Goal: Task Accomplishment & Management: Manage account settings

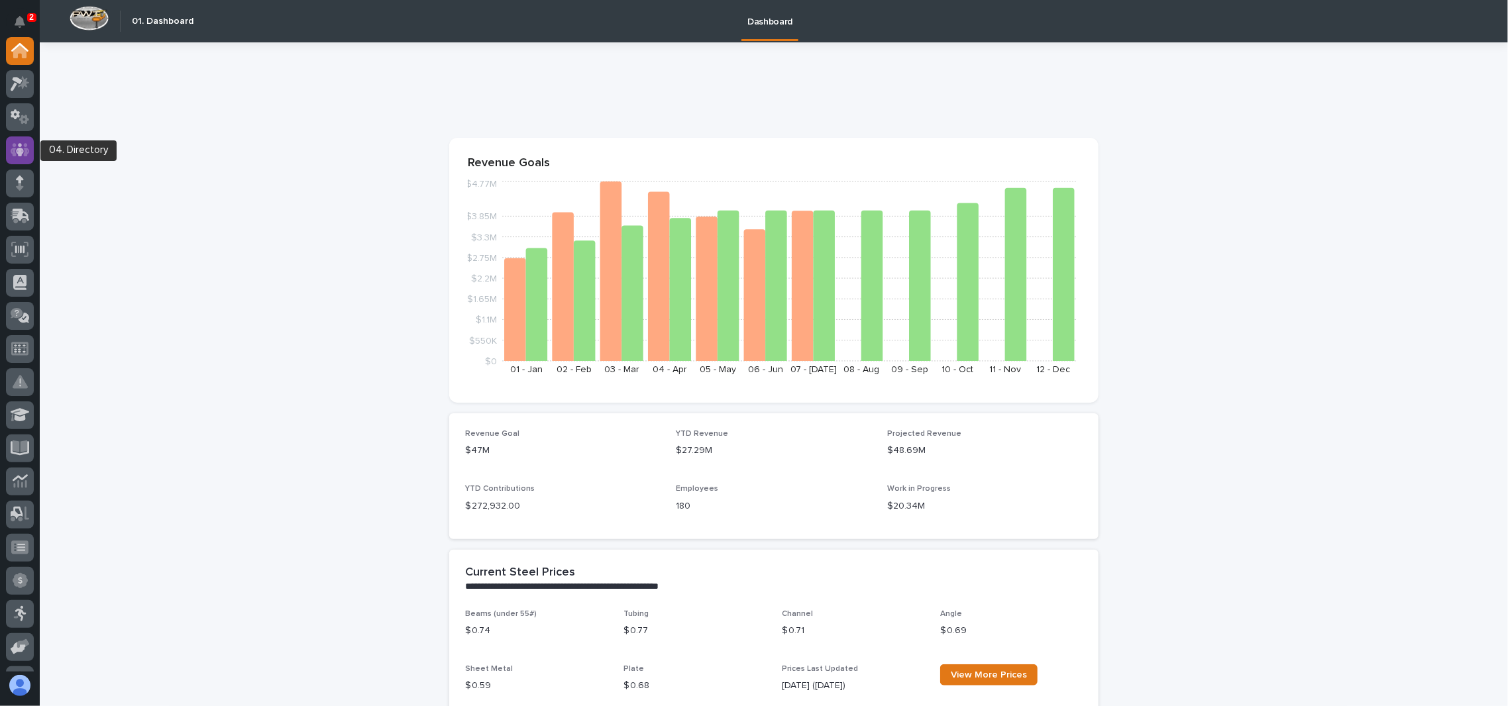
click at [13, 156] on icon at bounding box center [20, 149] width 19 height 15
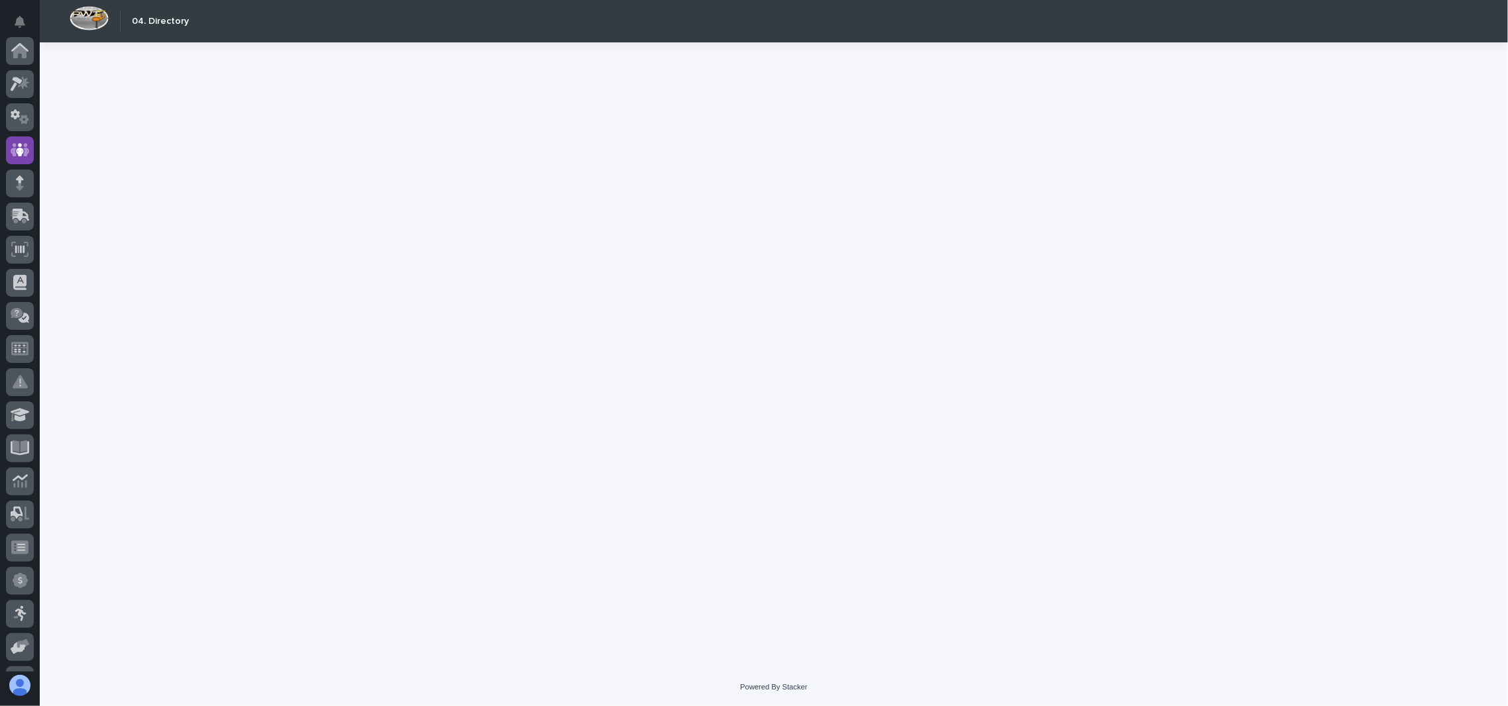
scroll to position [99, 0]
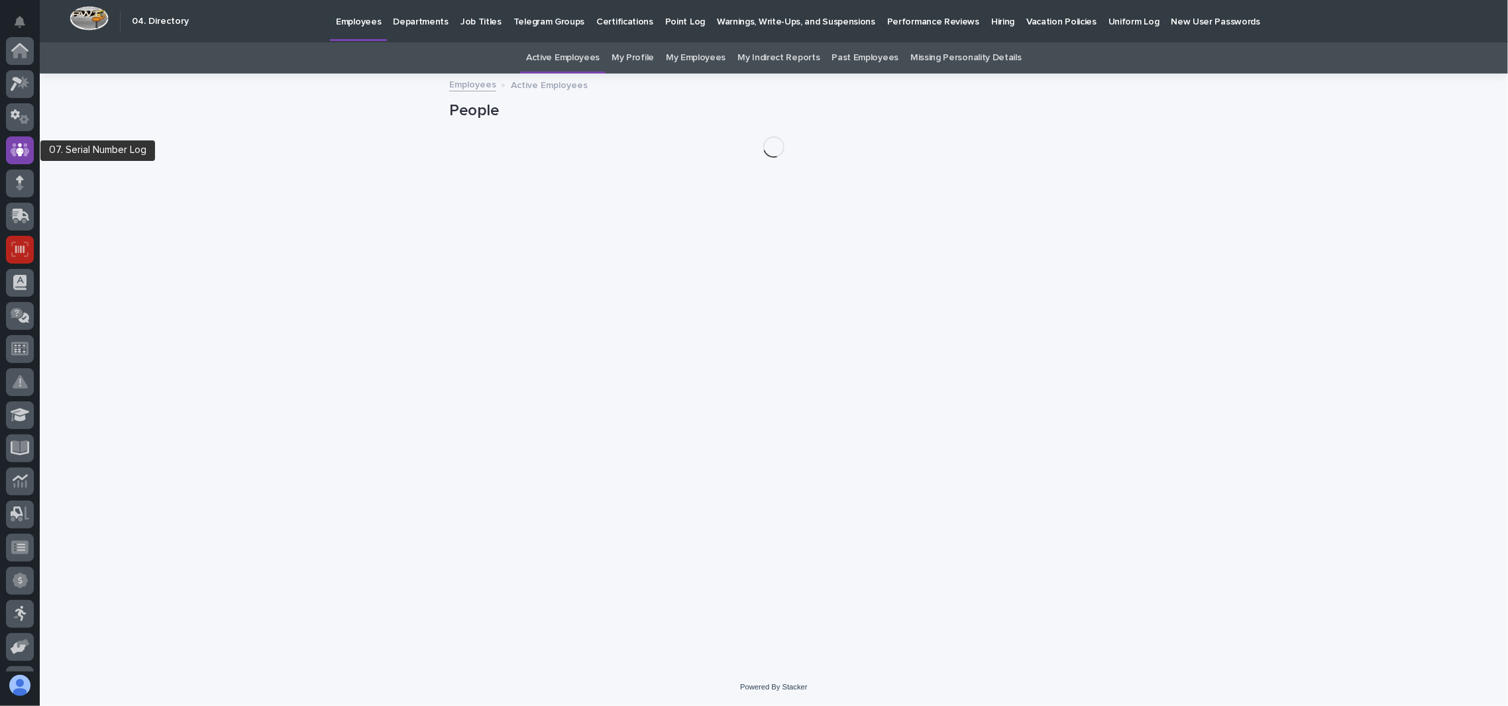
scroll to position [99, 0]
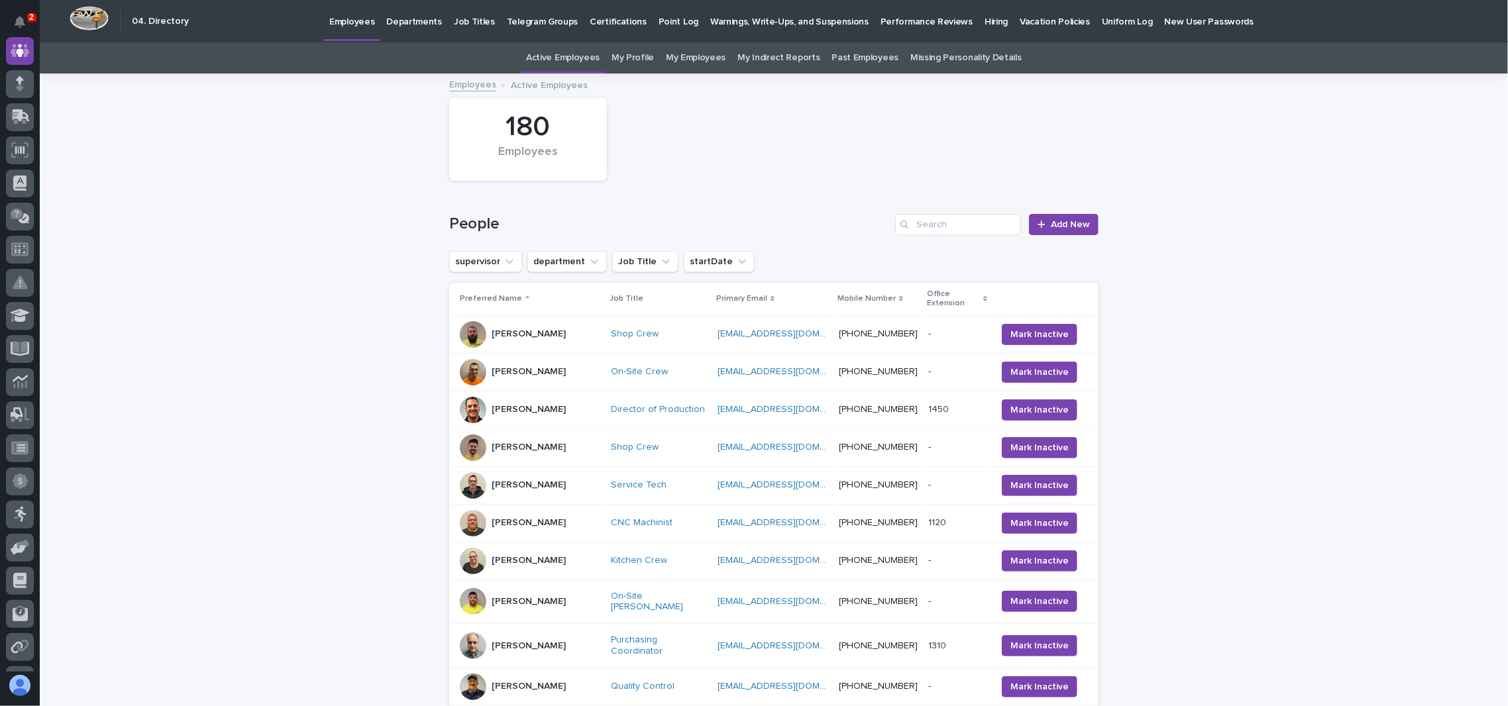
click at [984, 19] on p "Hiring" at bounding box center [995, 14] width 23 height 28
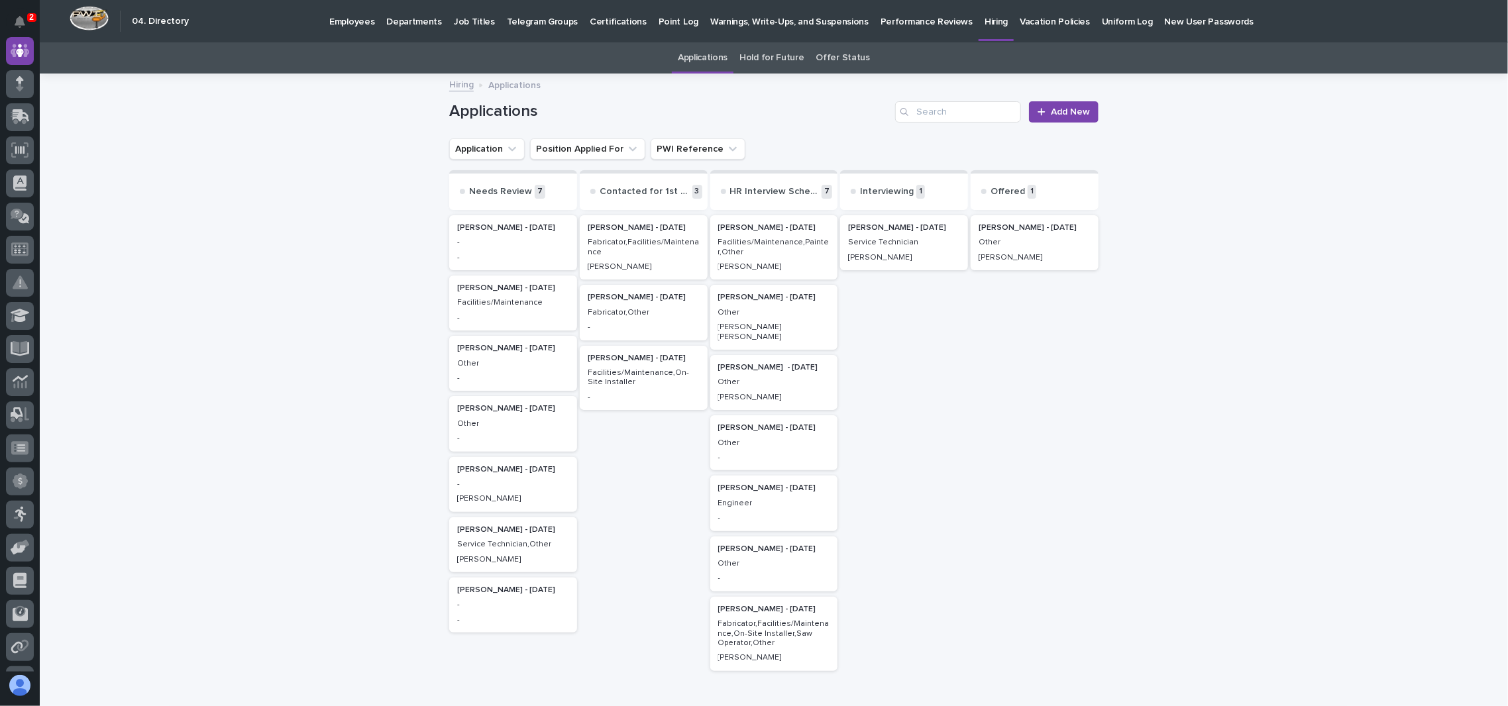
scroll to position [130, 0]
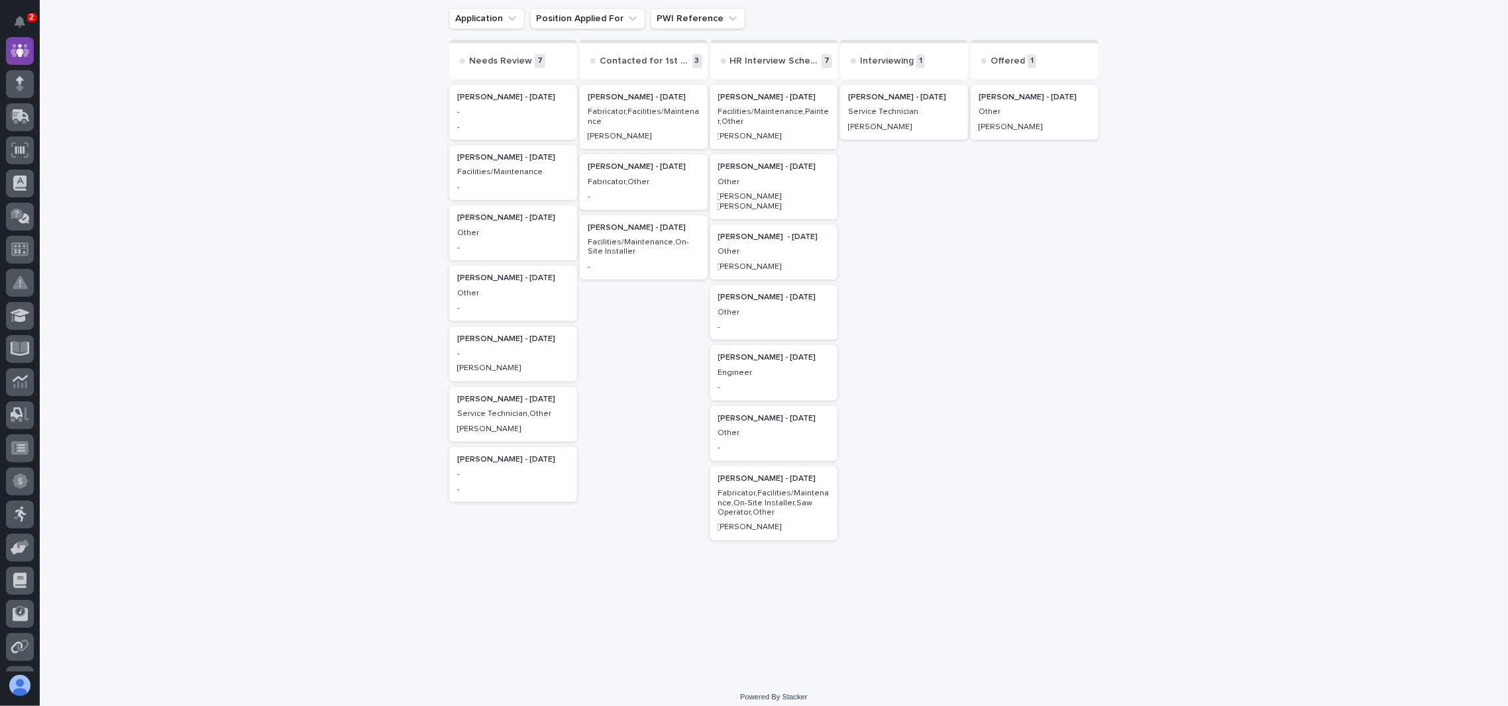
click at [802, 320] on div "-" at bounding box center [774, 326] width 112 height 12
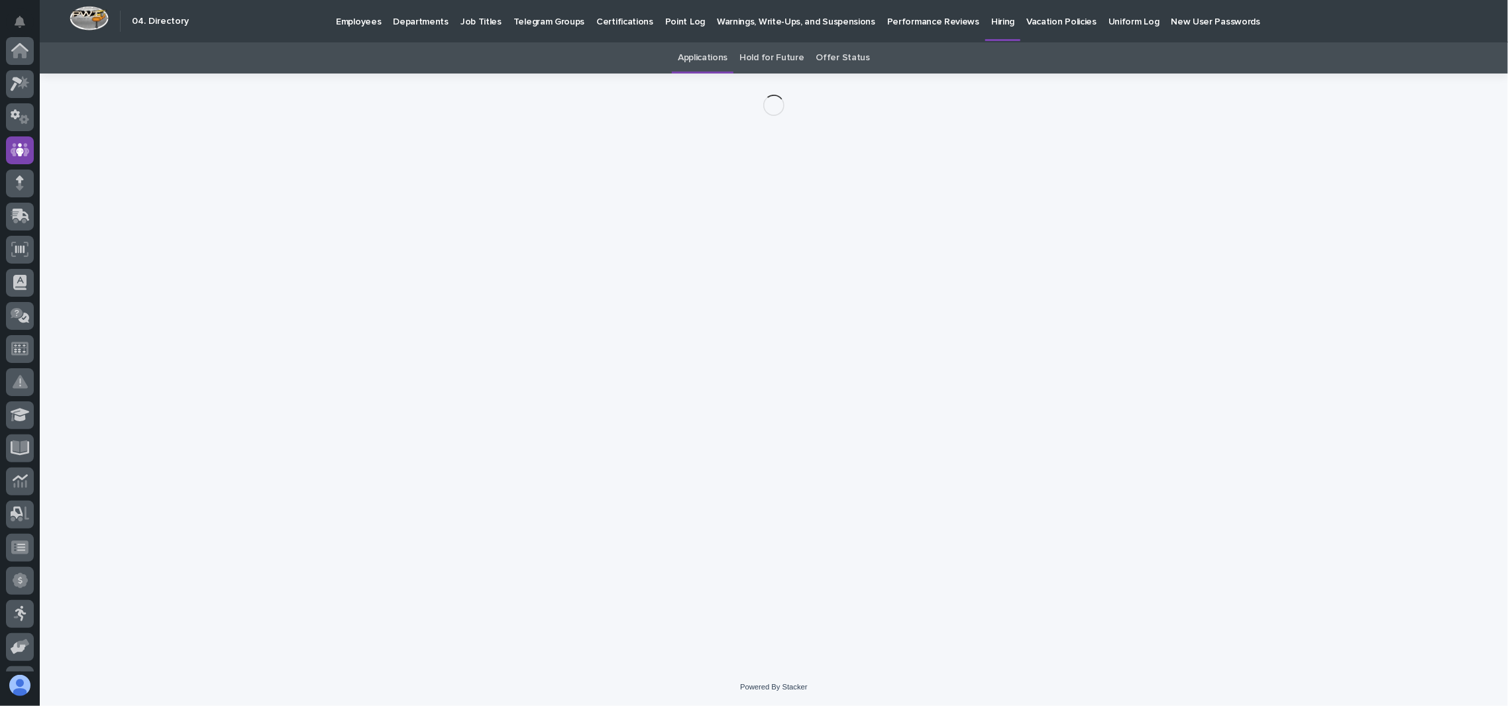
scroll to position [99, 0]
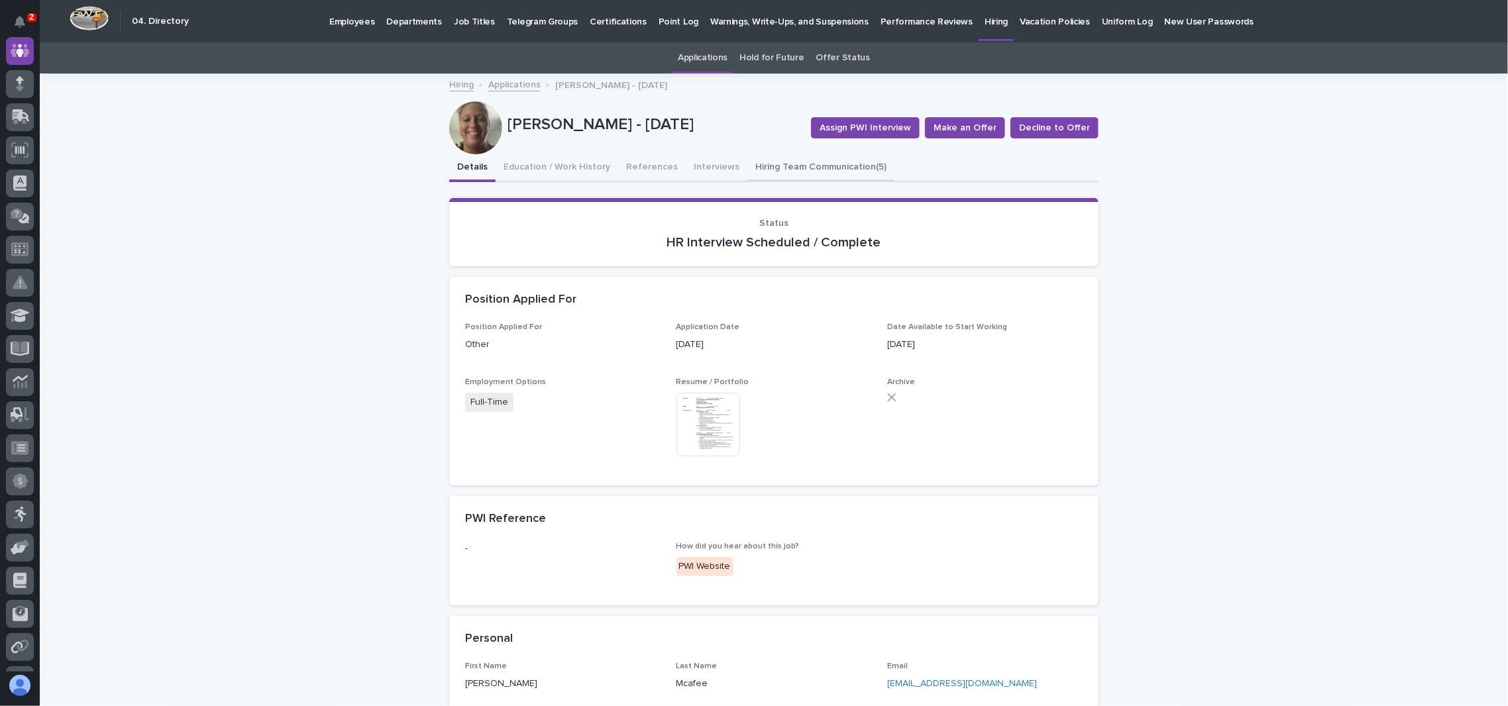
click at [767, 168] on button "Hiring Team Communication (5)" at bounding box center [820, 168] width 147 height 28
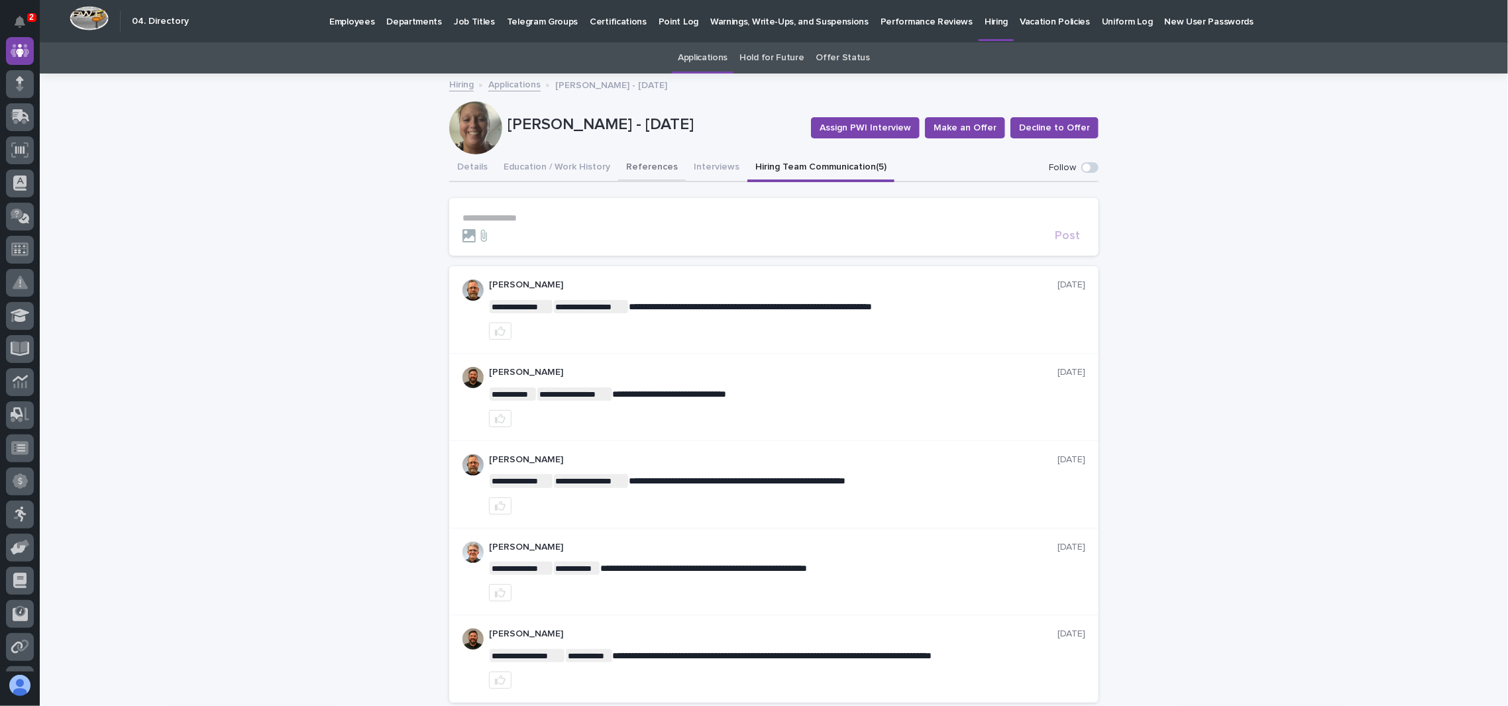
click at [637, 170] on button "References" at bounding box center [652, 168] width 68 height 28
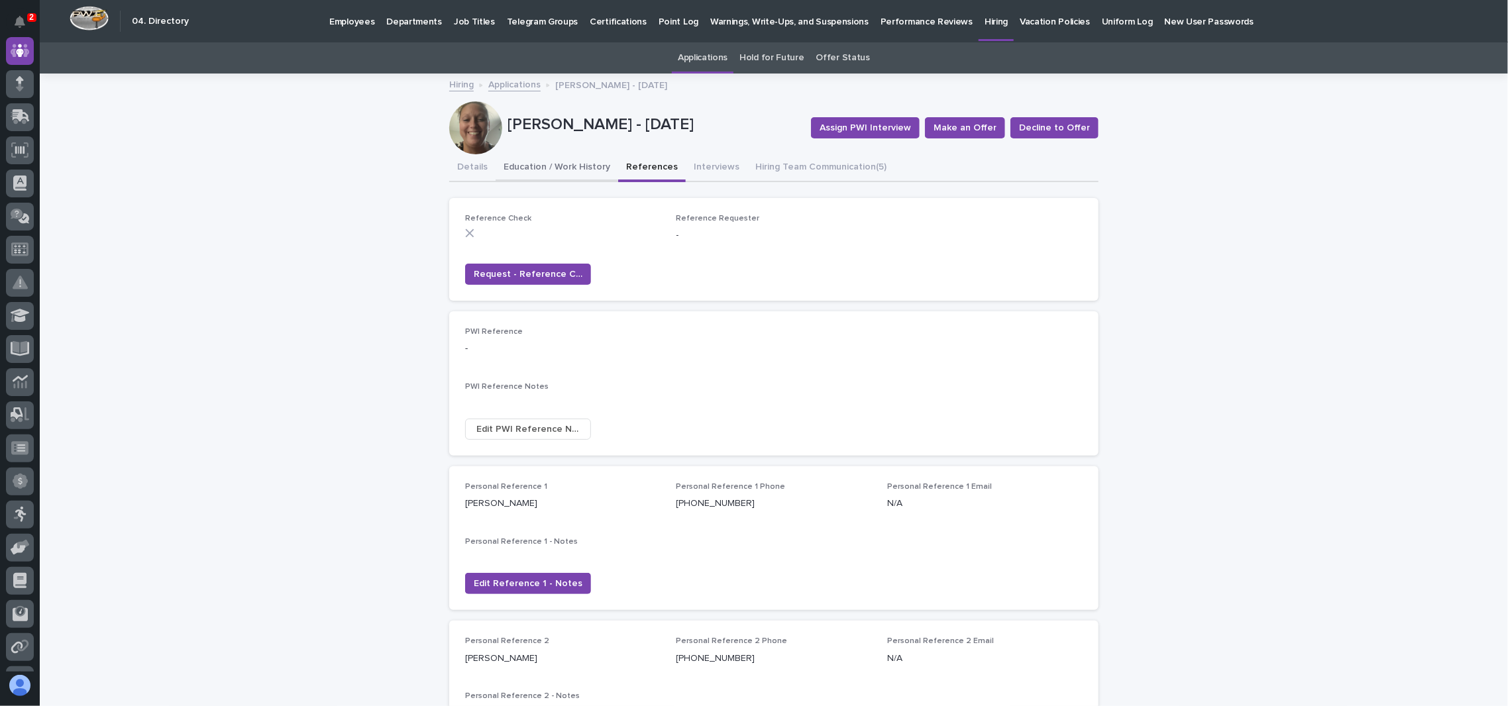
click at [581, 179] on button "Education / Work History" at bounding box center [556, 168] width 123 height 28
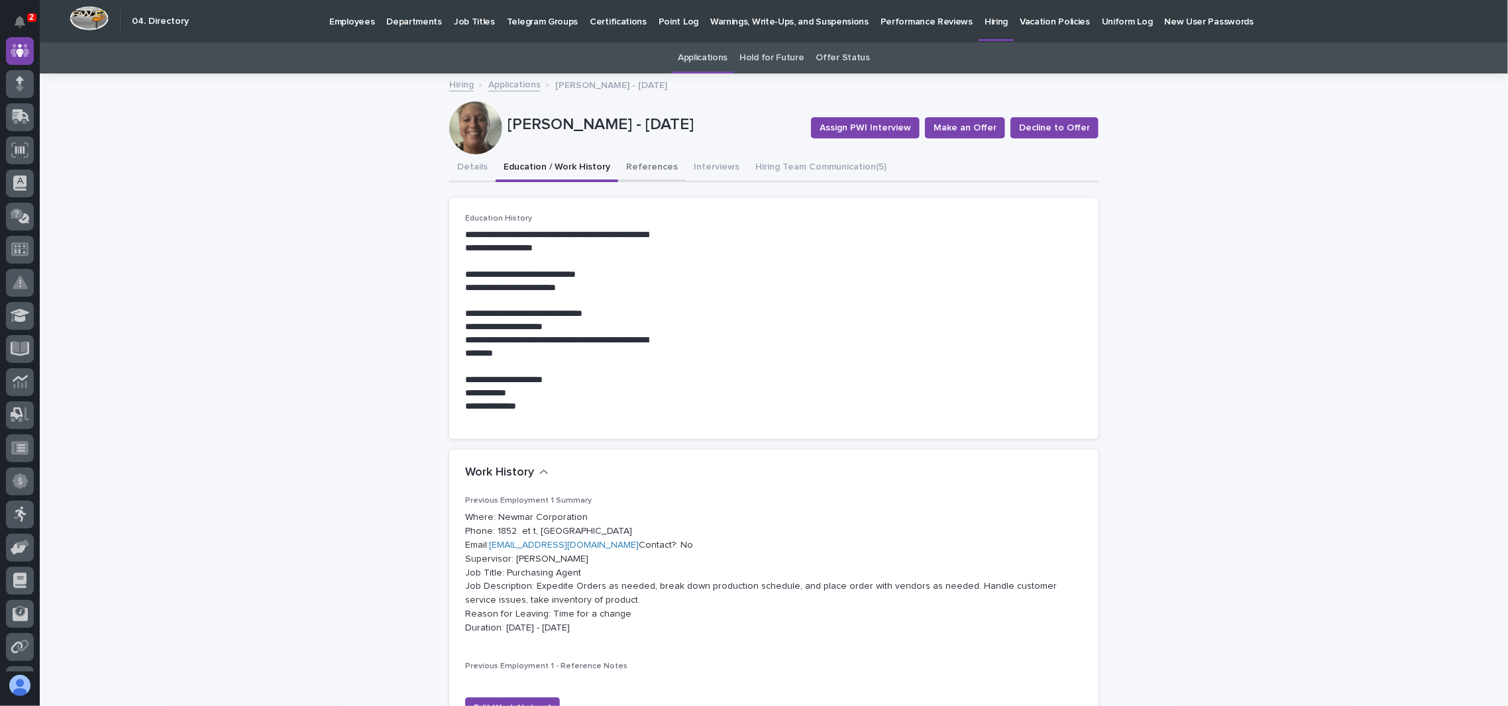
click at [620, 171] on button "References" at bounding box center [652, 168] width 68 height 28
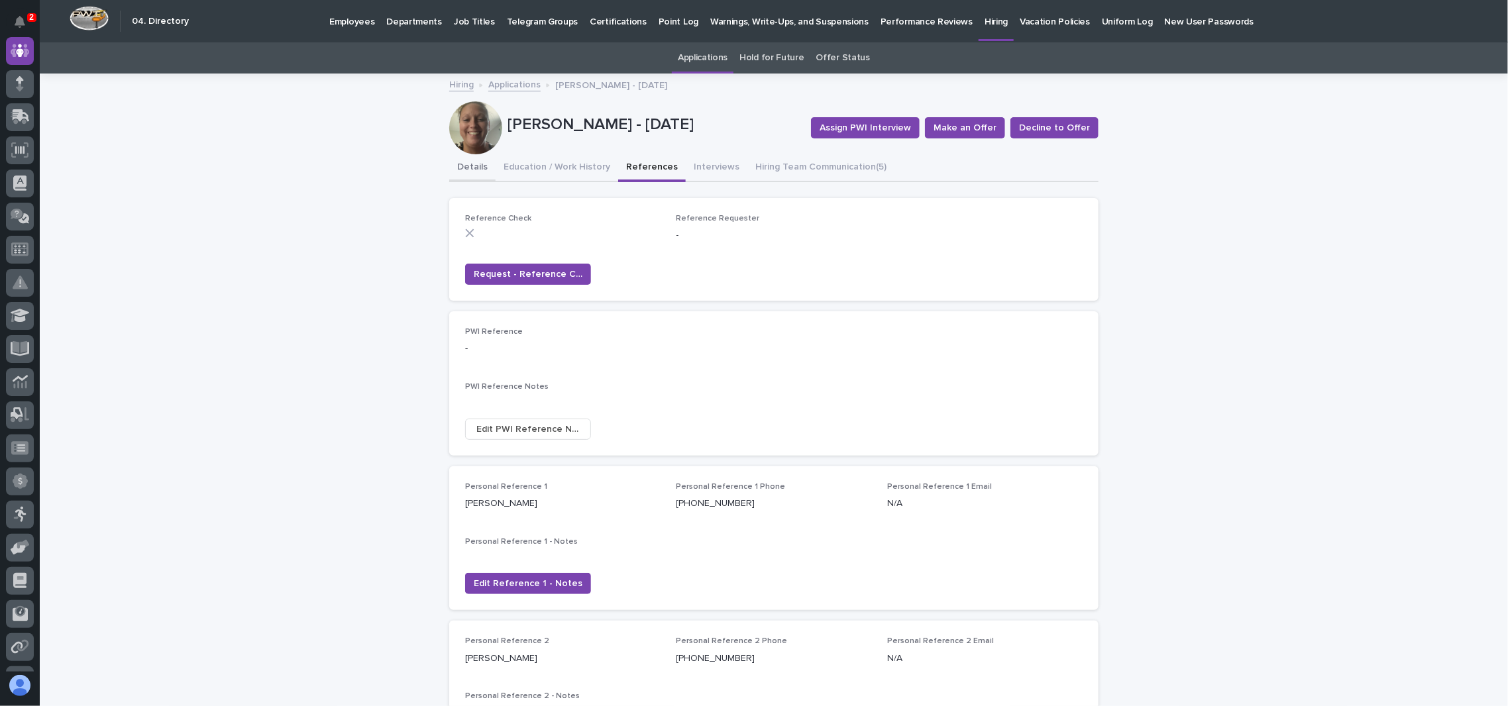
click at [469, 172] on button "Details" at bounding box center [472, 168] width 46 height 28
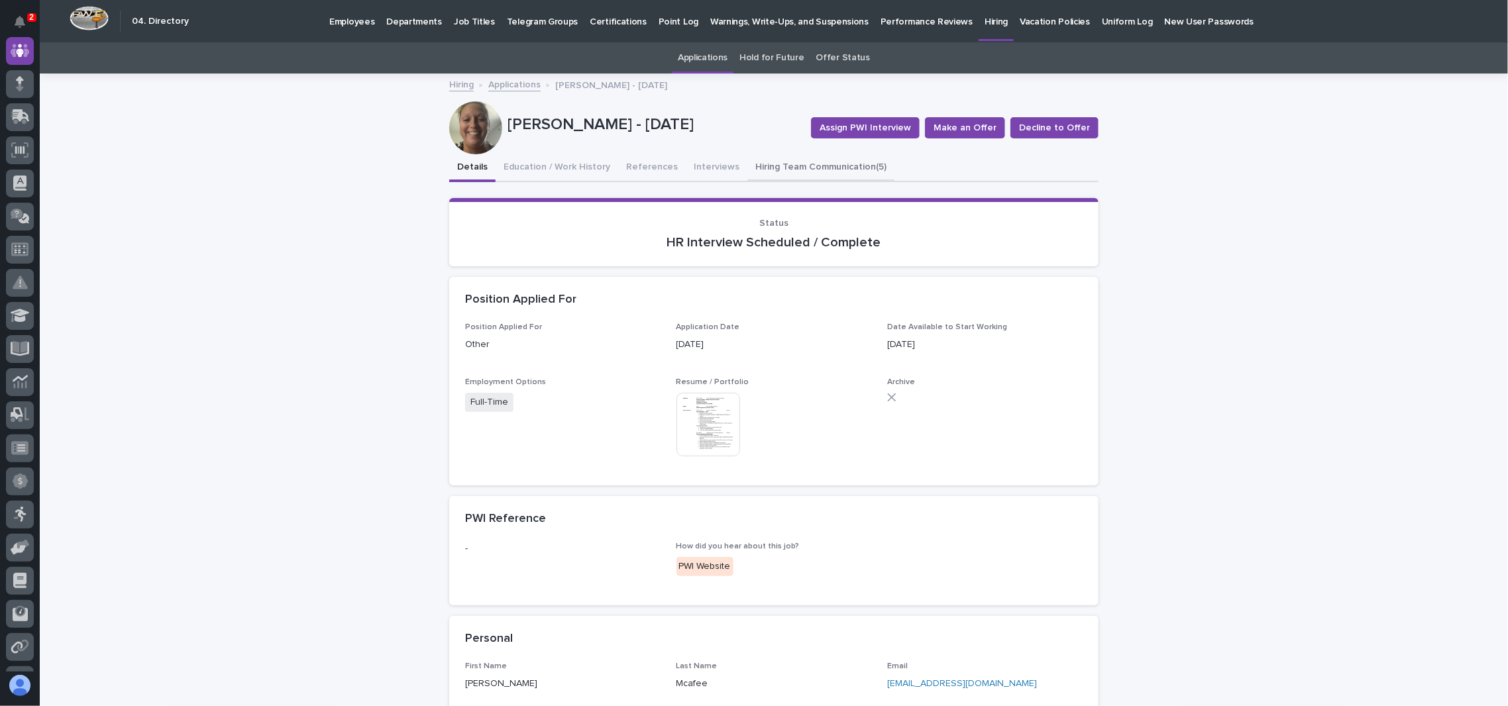
click at [835, 159] on button "Hiring Team Communication (5)" at bounding box center [820, 168] width 147 height 28
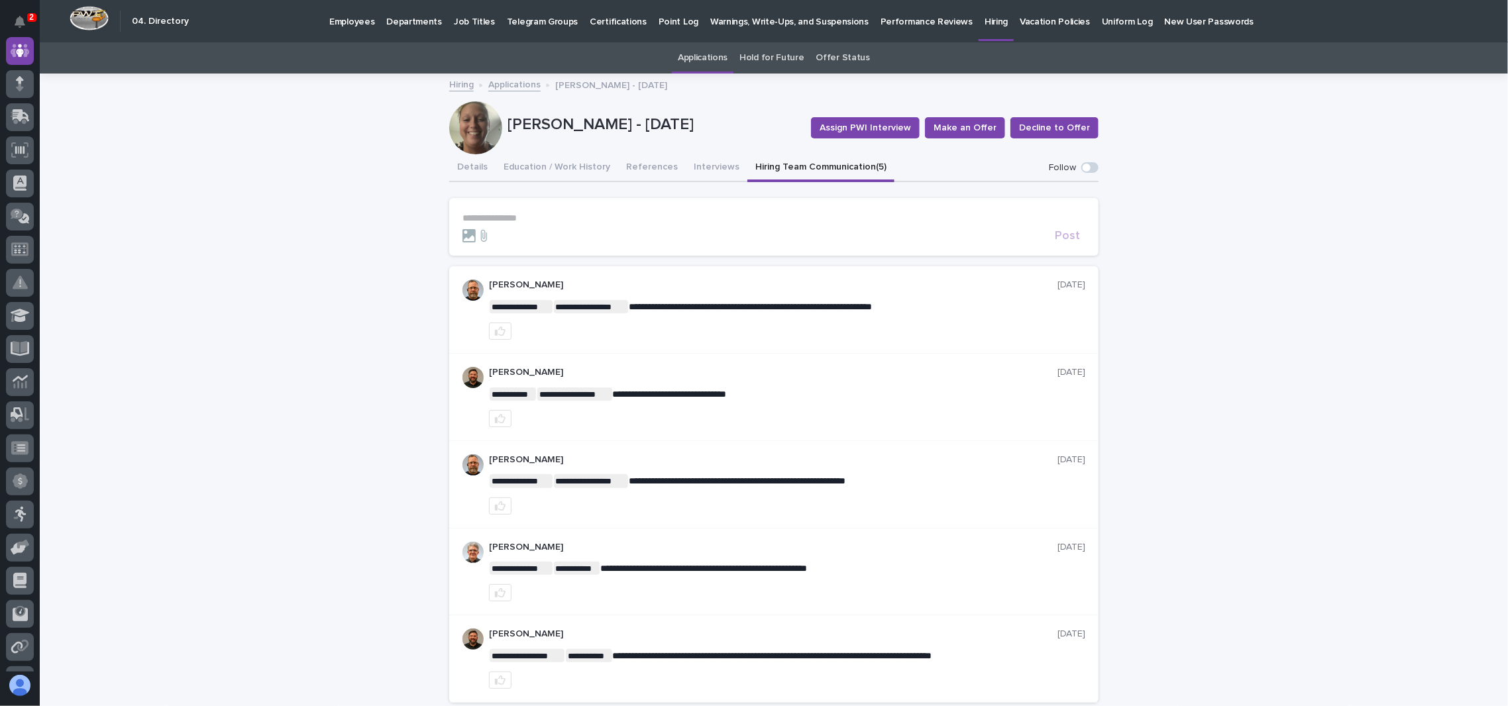
click at [510, 83] on link "Applications" at bounding box center [514, 83] width 52 height 15
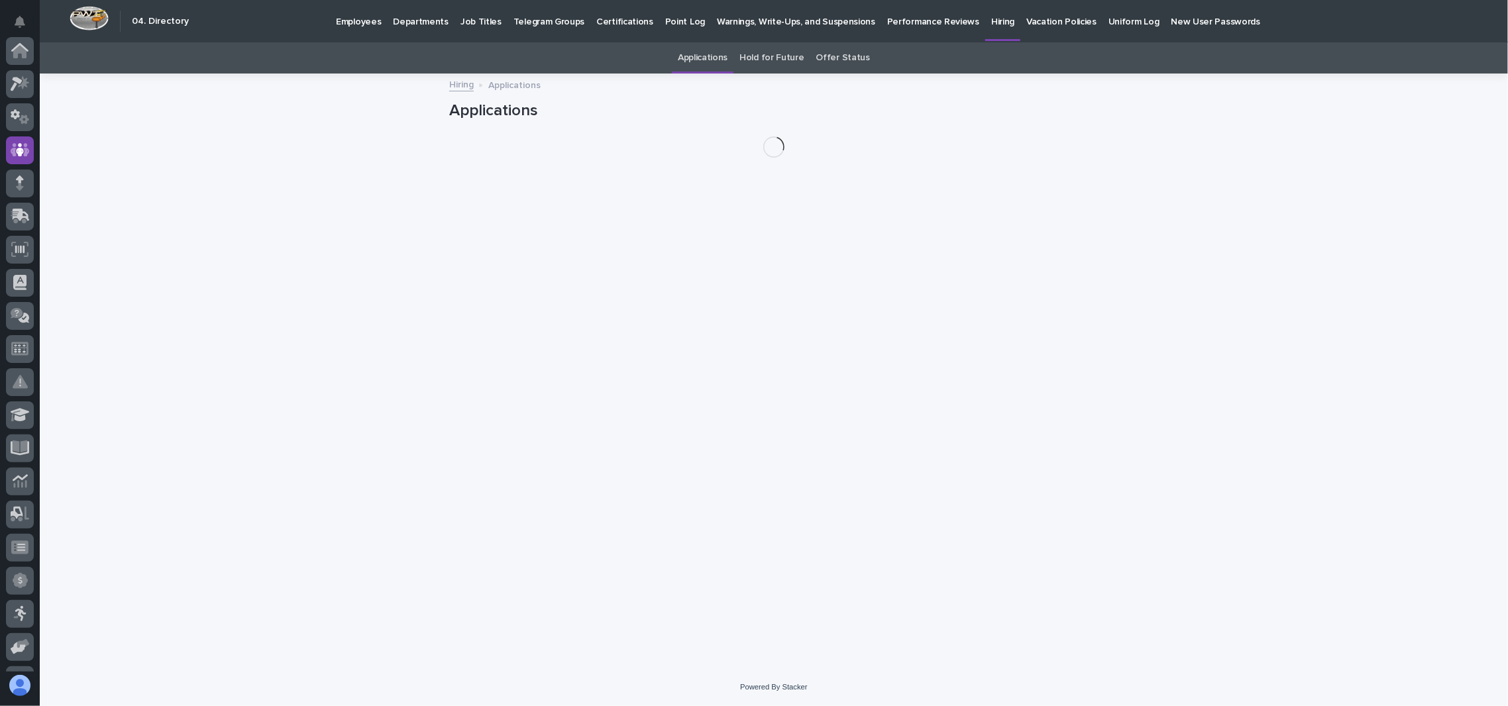
scroll to position [99, 0]
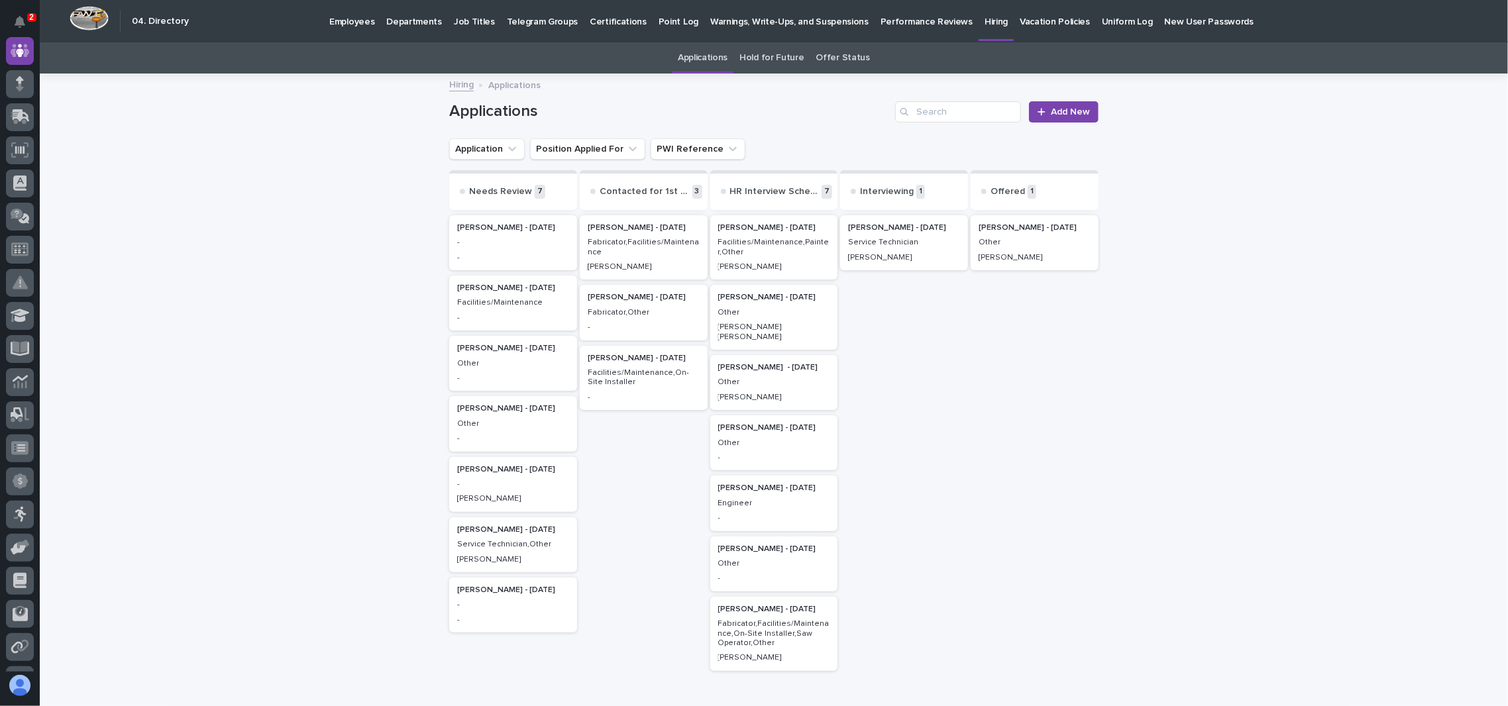
click at [497, 238] on p "-" at bounding box center [513, 242] width 112 height 9
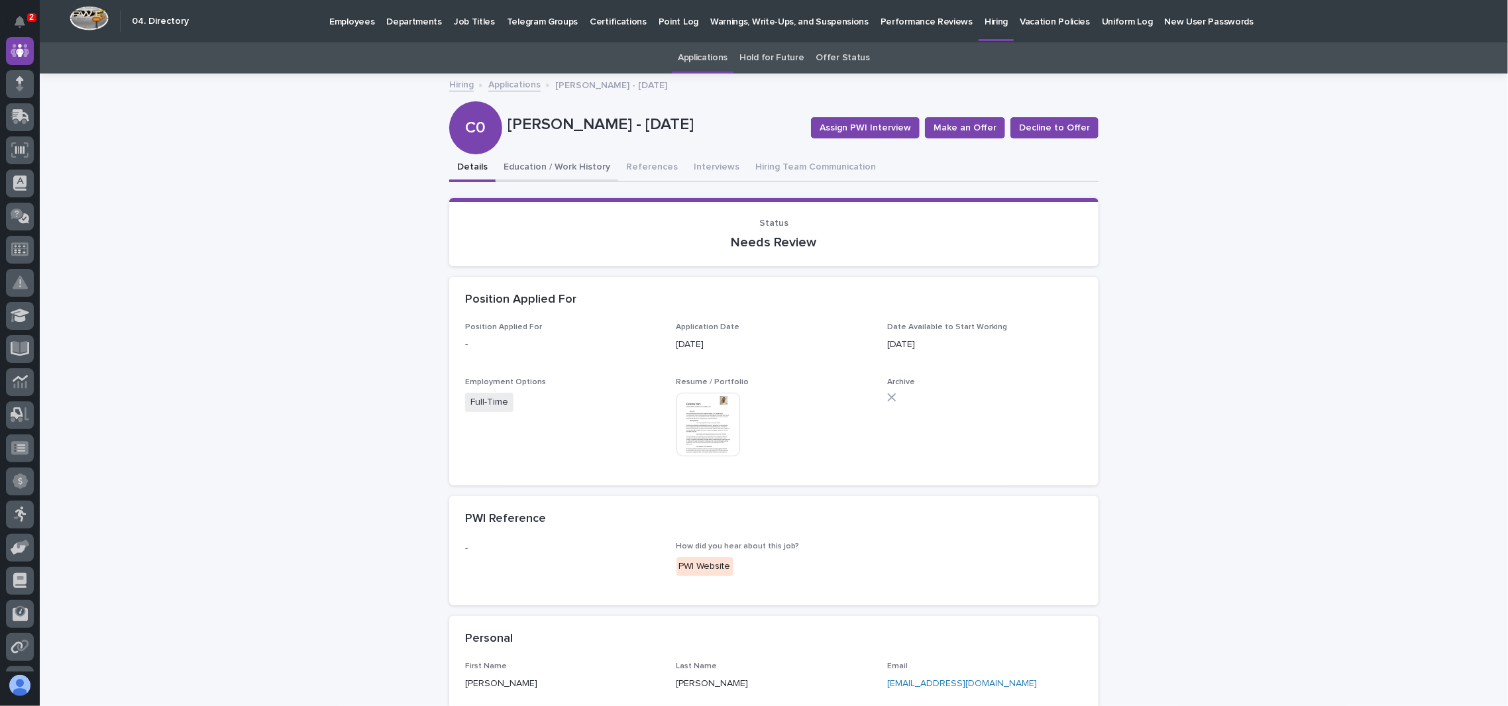
click at [525, 174] on button "Education / Work History" at bounding box center [556, 168] width 123 height 28
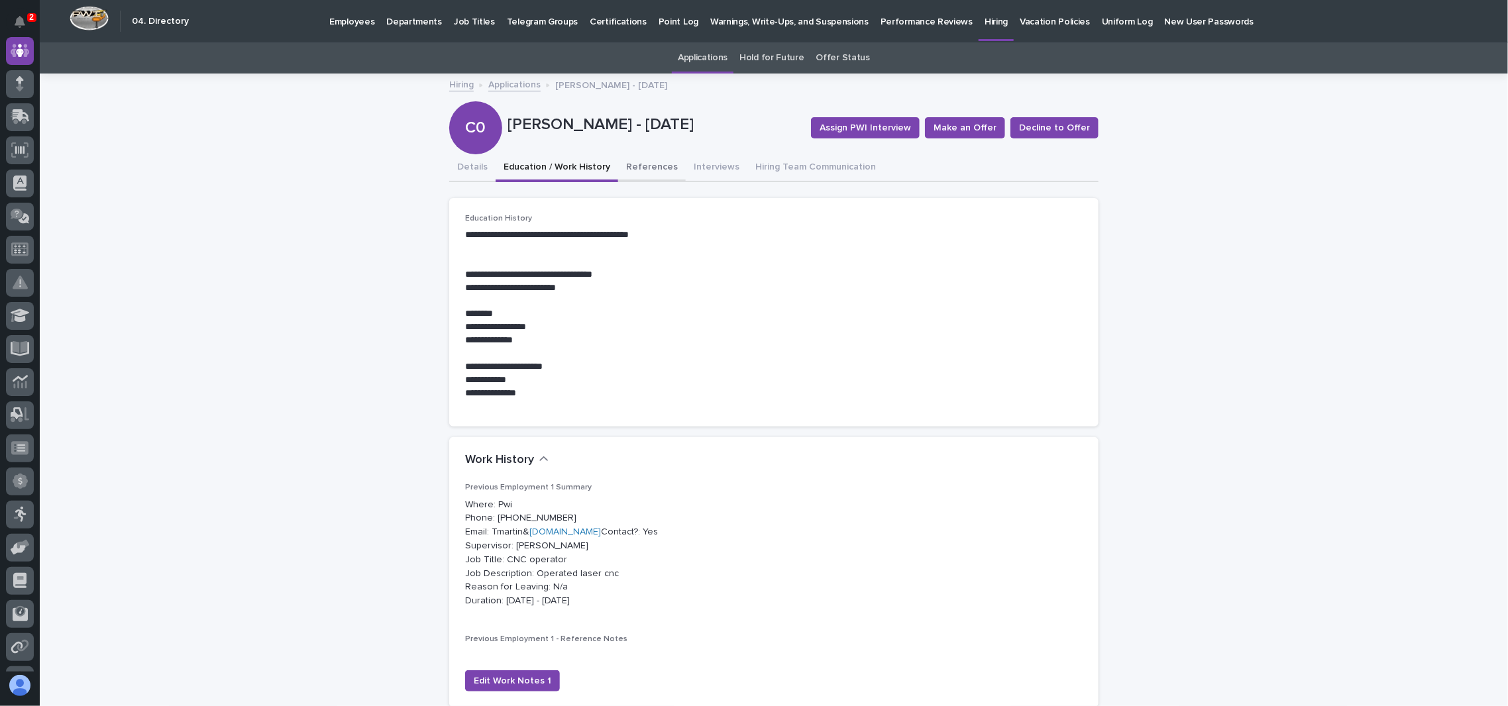
click at [635, 174] on button "References" at bounding box center [652, 168] width 68 height 28
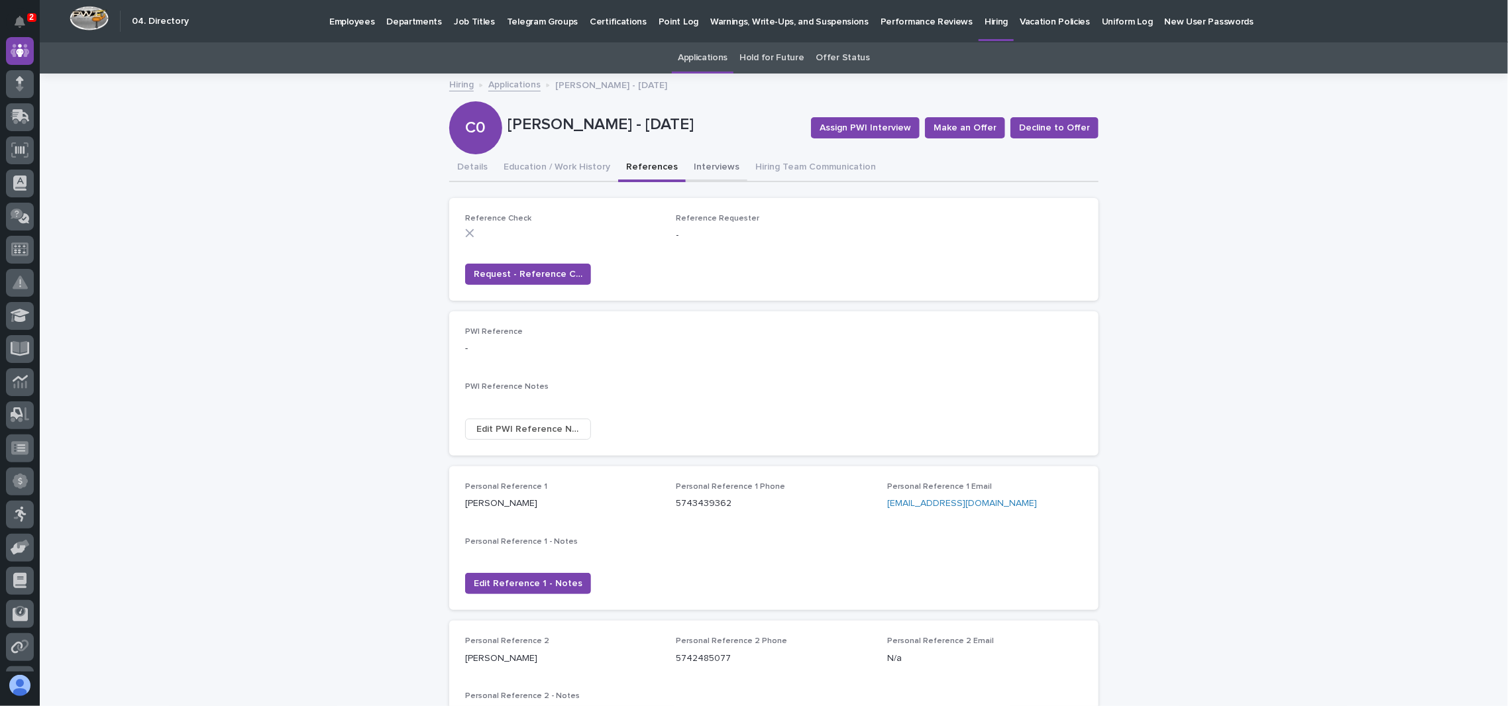
click at [716, 174] on button "Interviews" at bounding box center [717, 168] width 62 height 28
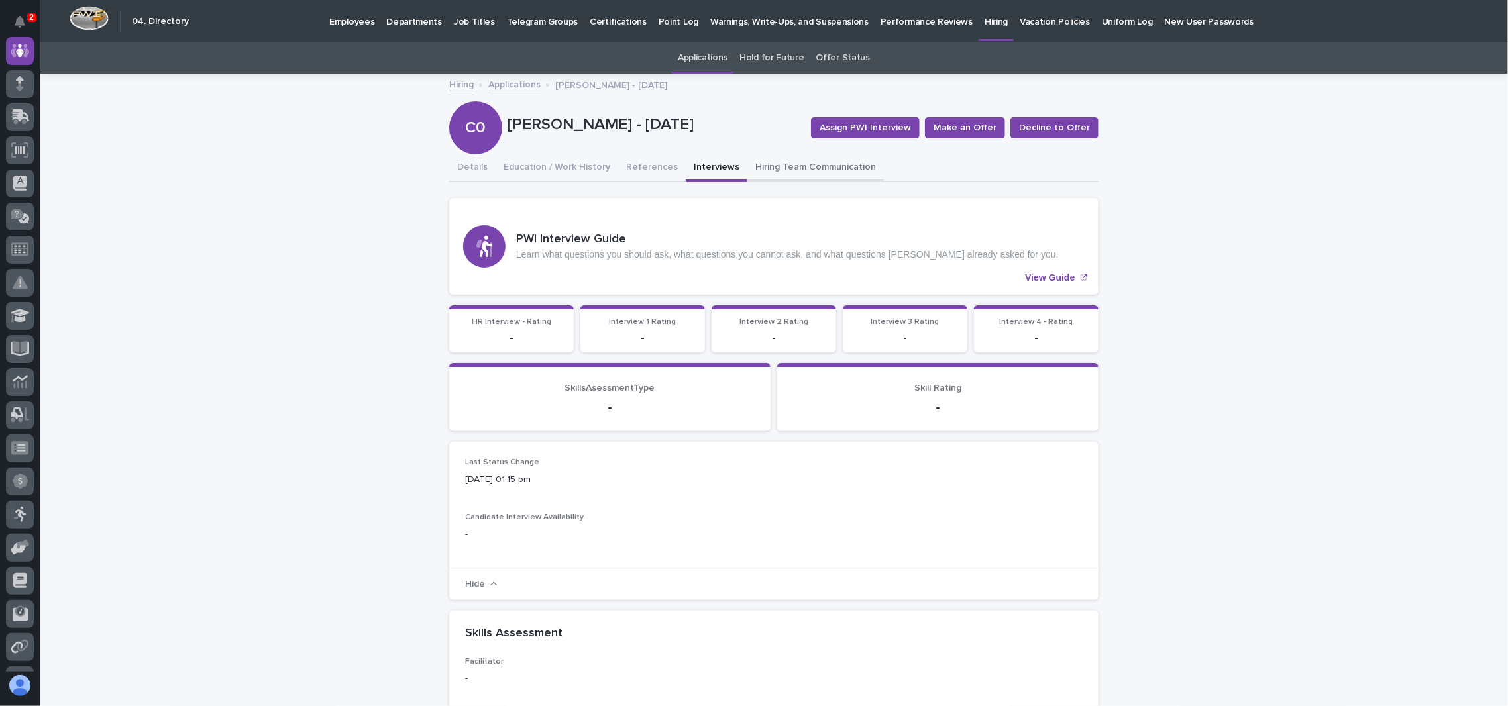
click at [766, 171] on button "Hiring Team Communication" at bounding box center [815, 168] width 136 height 28
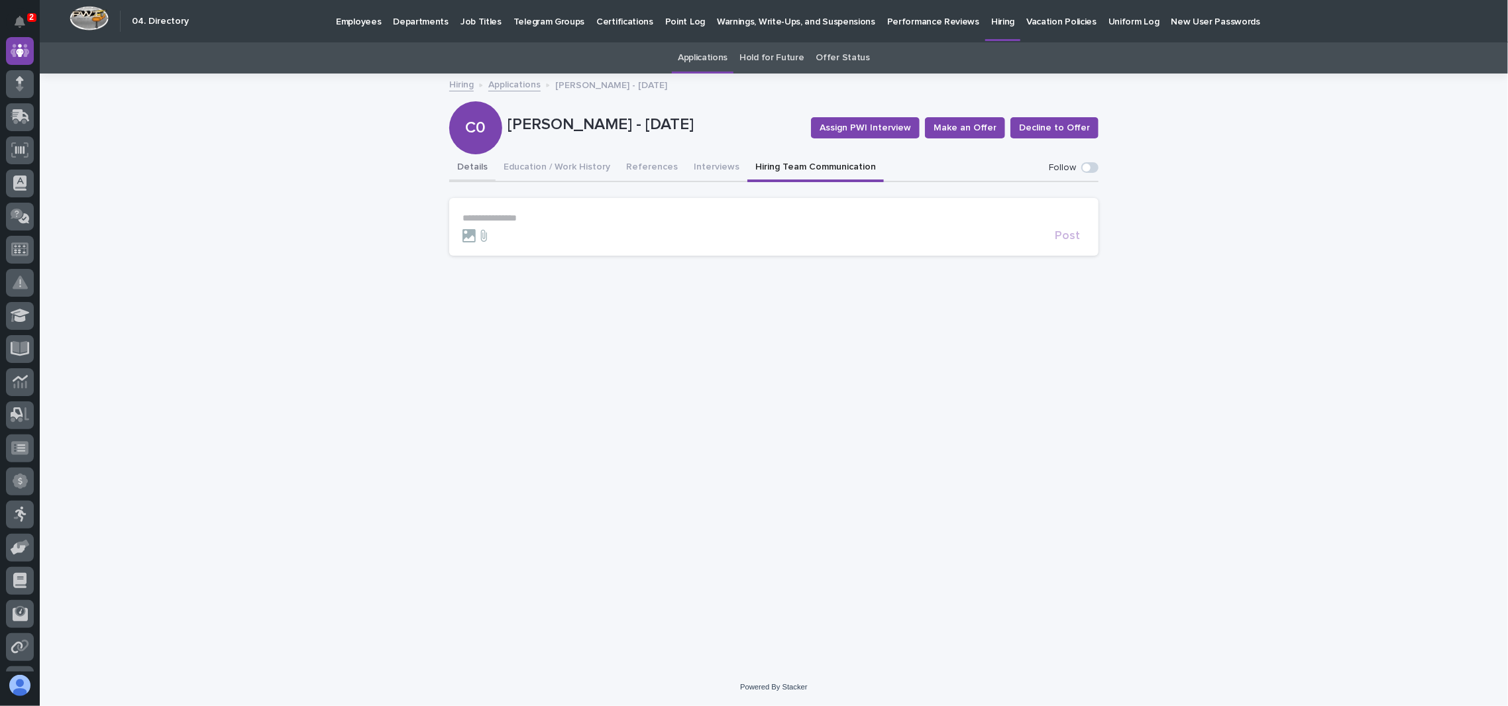
click at [452, 167] on button "Details" at bounding box center [472, 168] width 46 height 28
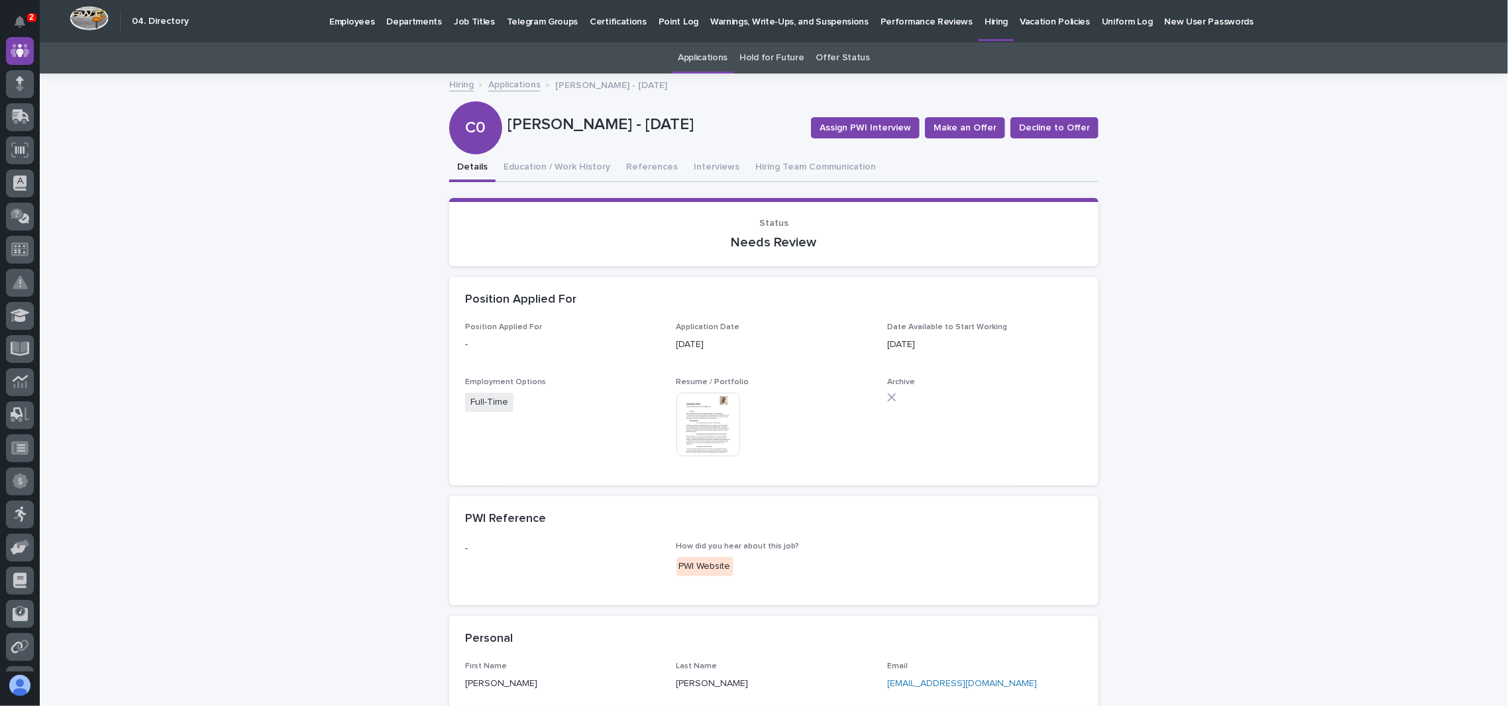
click at [691, 413] on img at bounding box center [708, 425] width 64 height 64
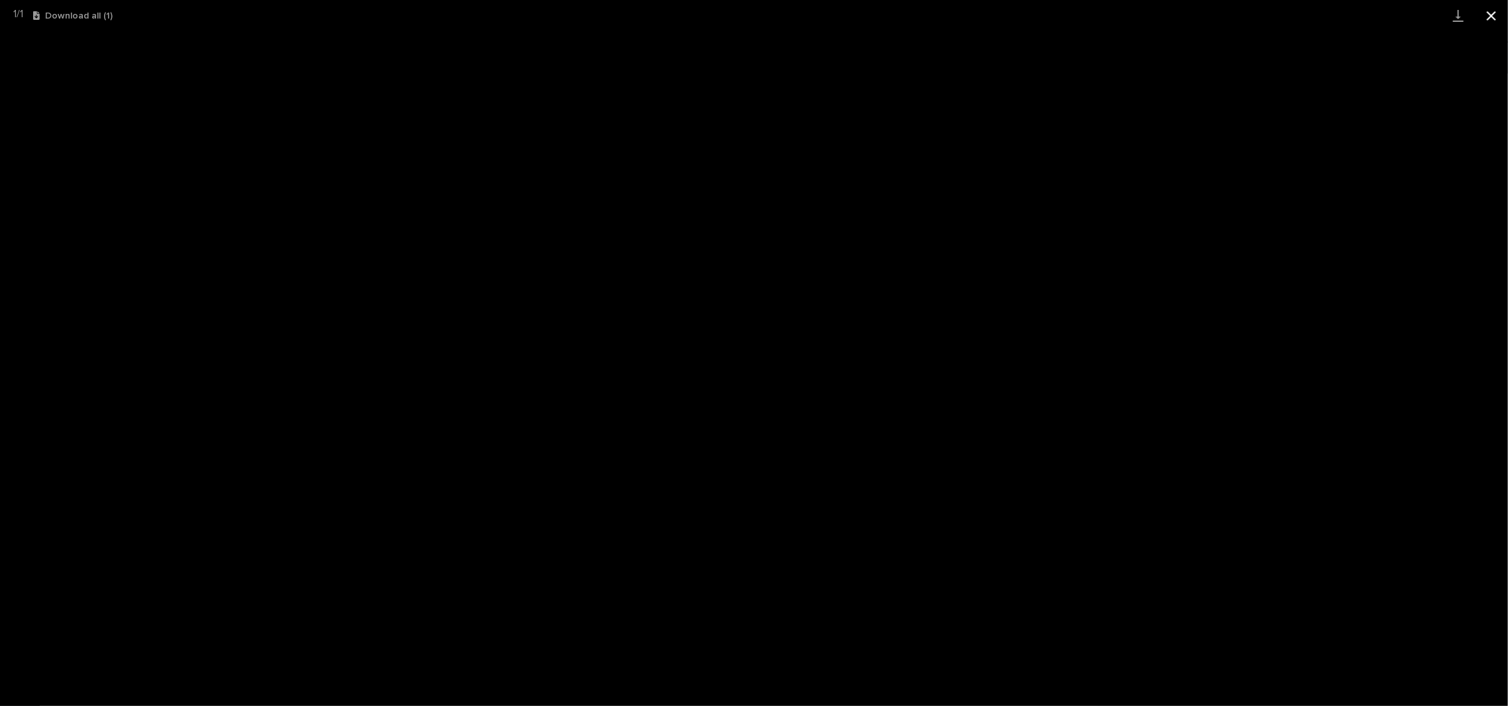
click at [1494, 13] on button "Close gallery" at bounding box center [1490, 15] width 33 height 31
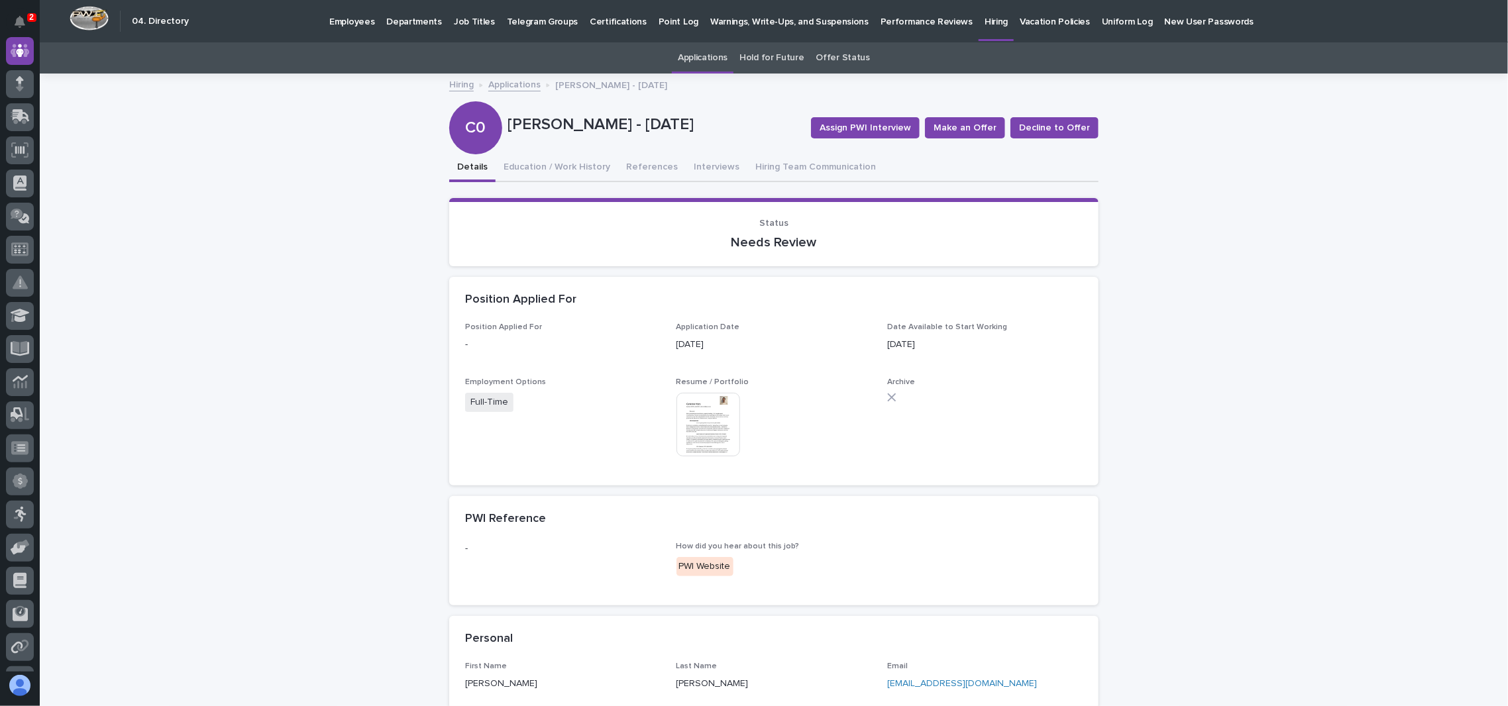
click at [497, 81] on link "Applications" at bounding box center [514, 83] width 52 height 15
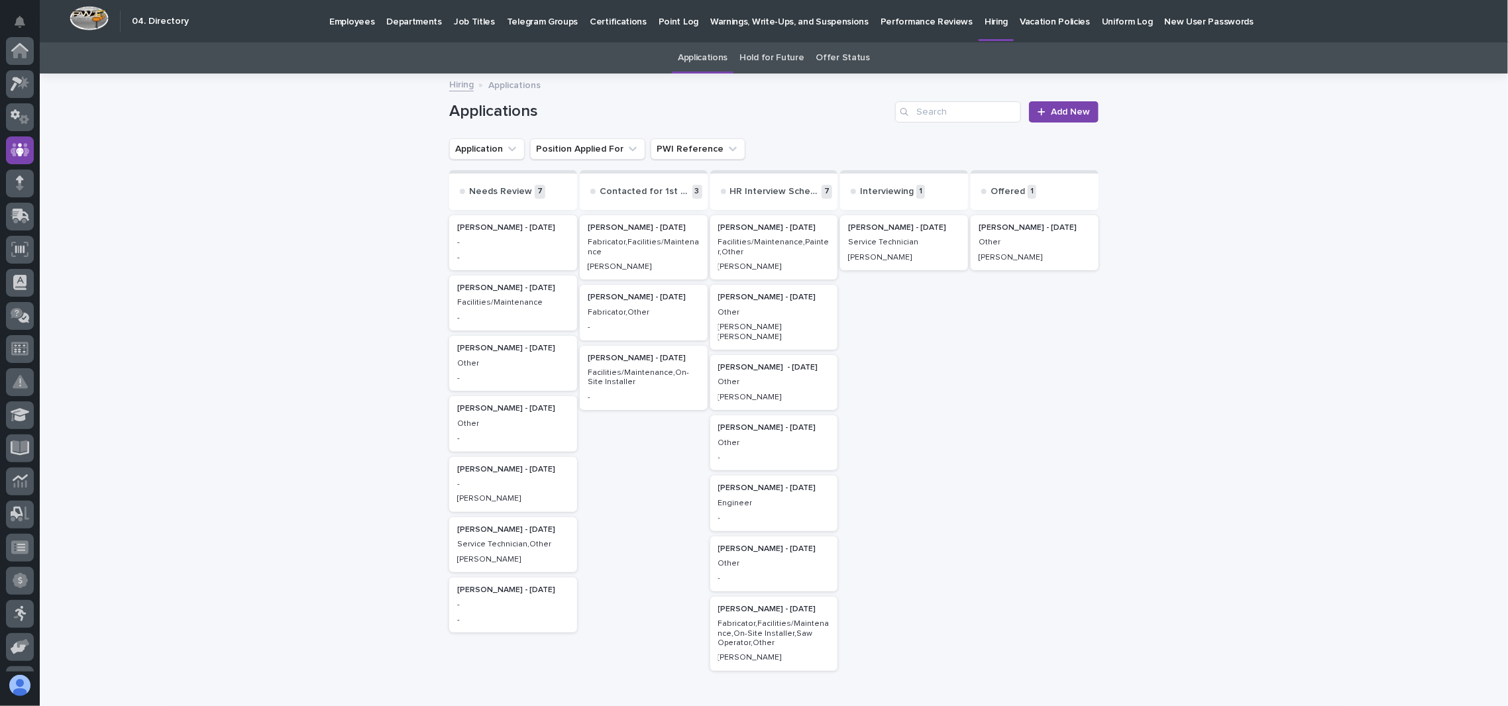
scroll to position [99, 0]
